Goal: Check status: Check status

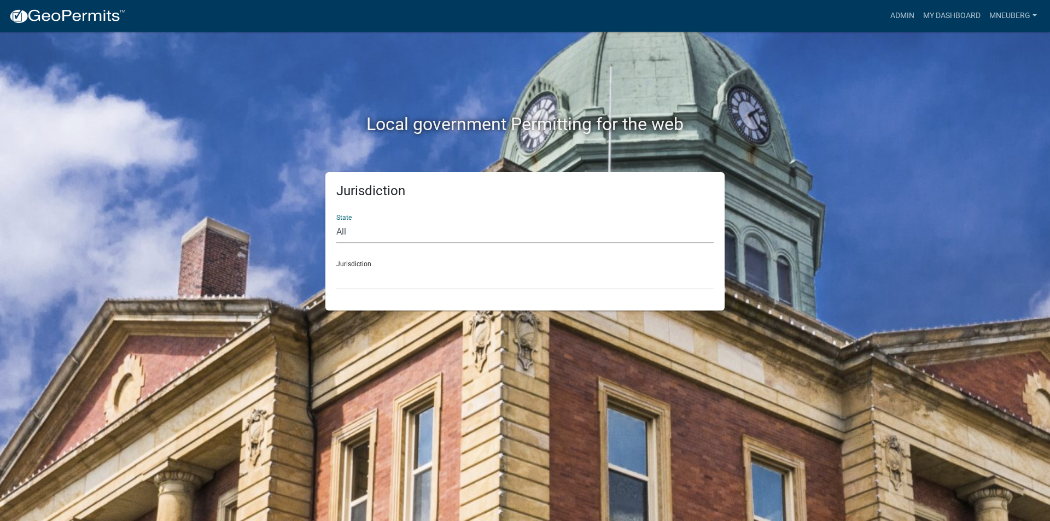
click at [420, 227] on select "All [US_STATE] [US_STATE] [US_STATE] [US_STATE] [US_STATE] [US_STATE] [US_STATE…" at bounding box center [524, 232] width 377 height 22
select select "[US_STATE]"
click at [336, 221] on select "All [US_STATE] [US_STATE] [US_STATE] [US_STATE] [US_STATE] [US_STATE] [US_STATE…" at bounding box center [524, 232] width 377 height 22
click at [376, 282] on select "City of [GEOGRAPHIC_DATA], [US_STATE] City of [GEOGRAPHIC_DATA], [US_STATE] Cit…" at bounding box center [524, 278] width 377 height 22
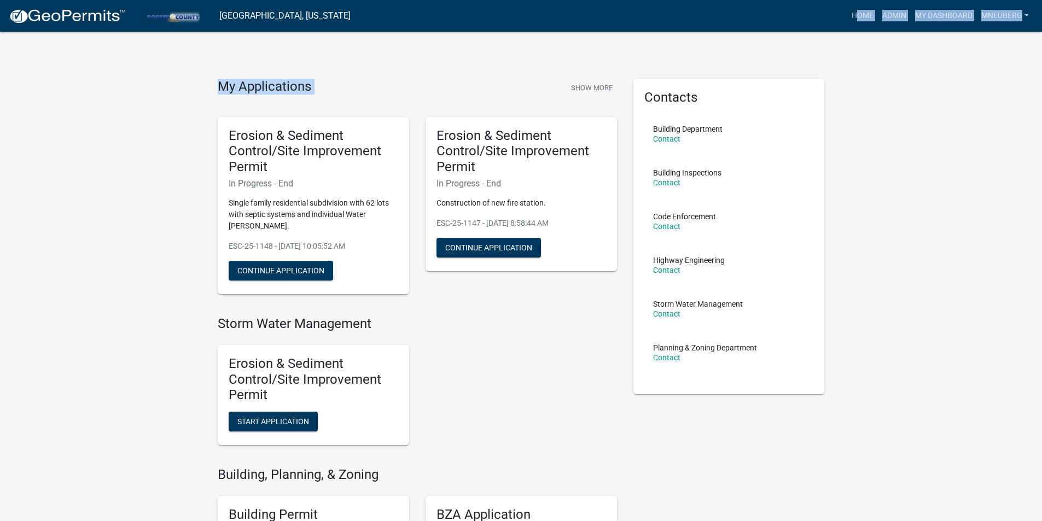
drag, startPoint x: 589, startPoint y: 20, endPoint x: 594, endPoint y: 37, distance: 18.3
drag, startPoint x: 837, startPoint y: 21, endPoint x: 857, endPoint y: 60, distance: 43.8
